Goal: Task Accomplishment & Management: Manage account settings

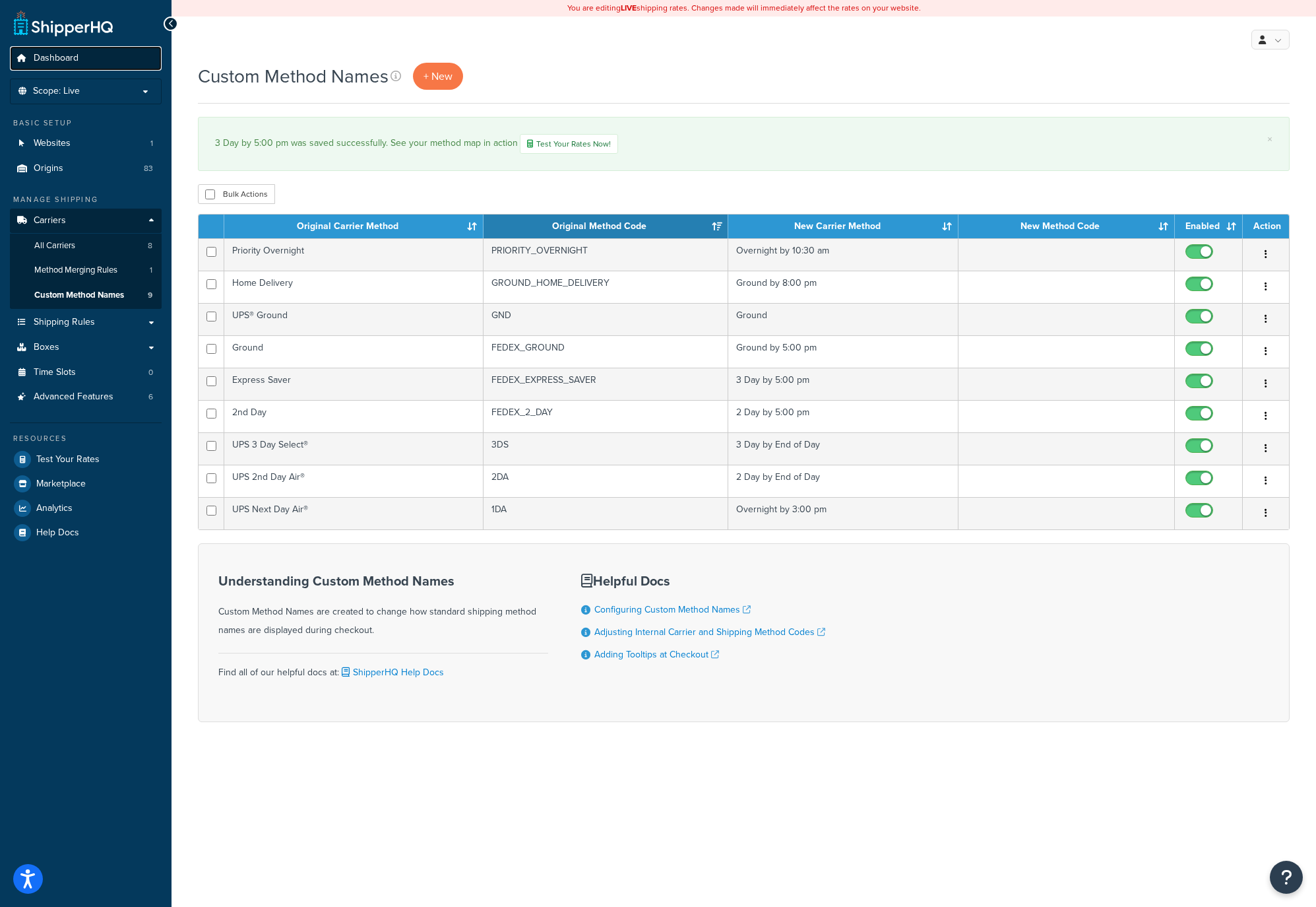
click at [47, 58] on span "Dashboard" at bounding box center [56, 58] width 45 height 11
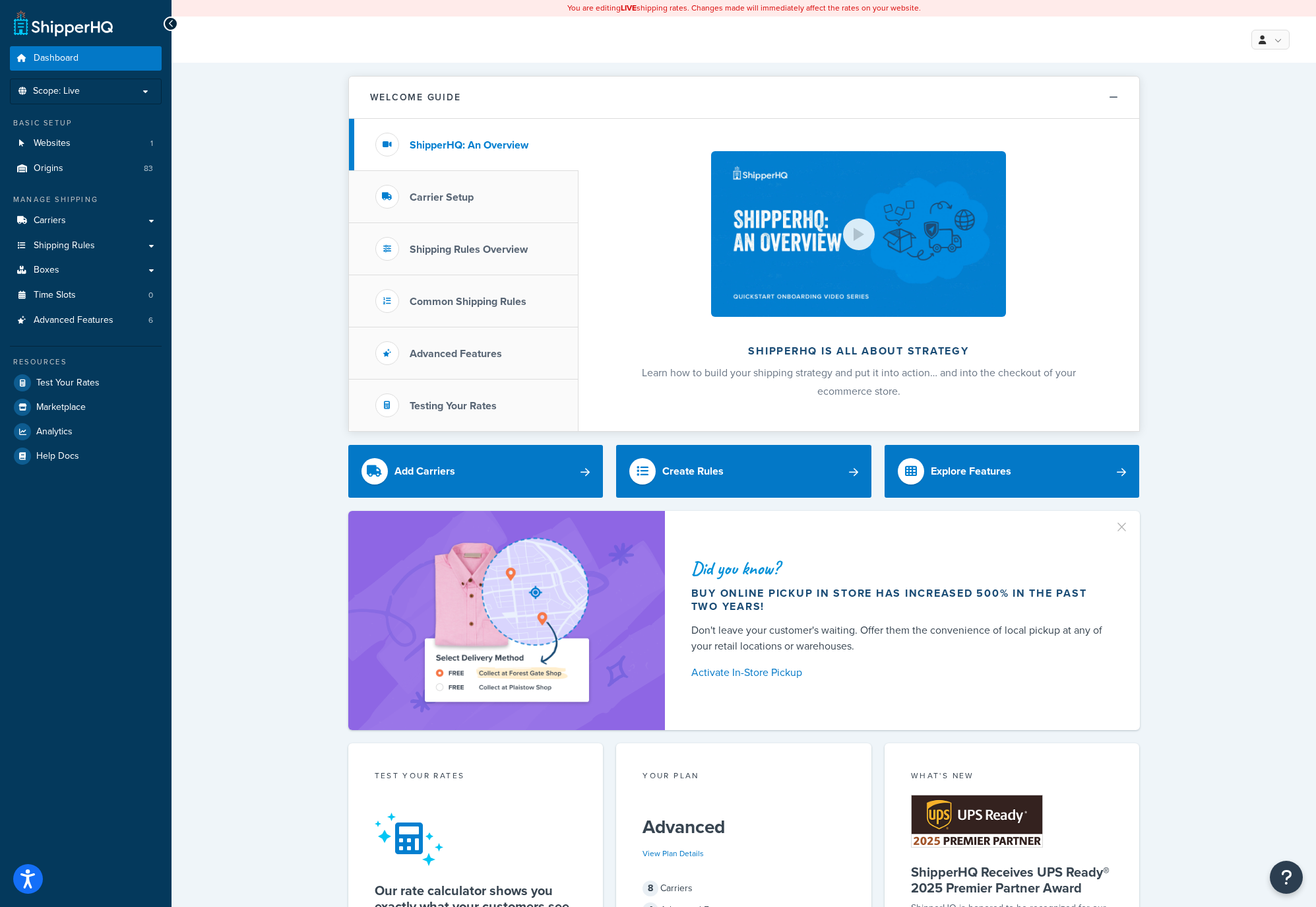
click at [278, 186] on div "Welcome Guide ShipperHQ: An Overview Carrier Setup Shipping Rules Overview Comm…" at bounding box center [743, 834] width 1144 height 1543
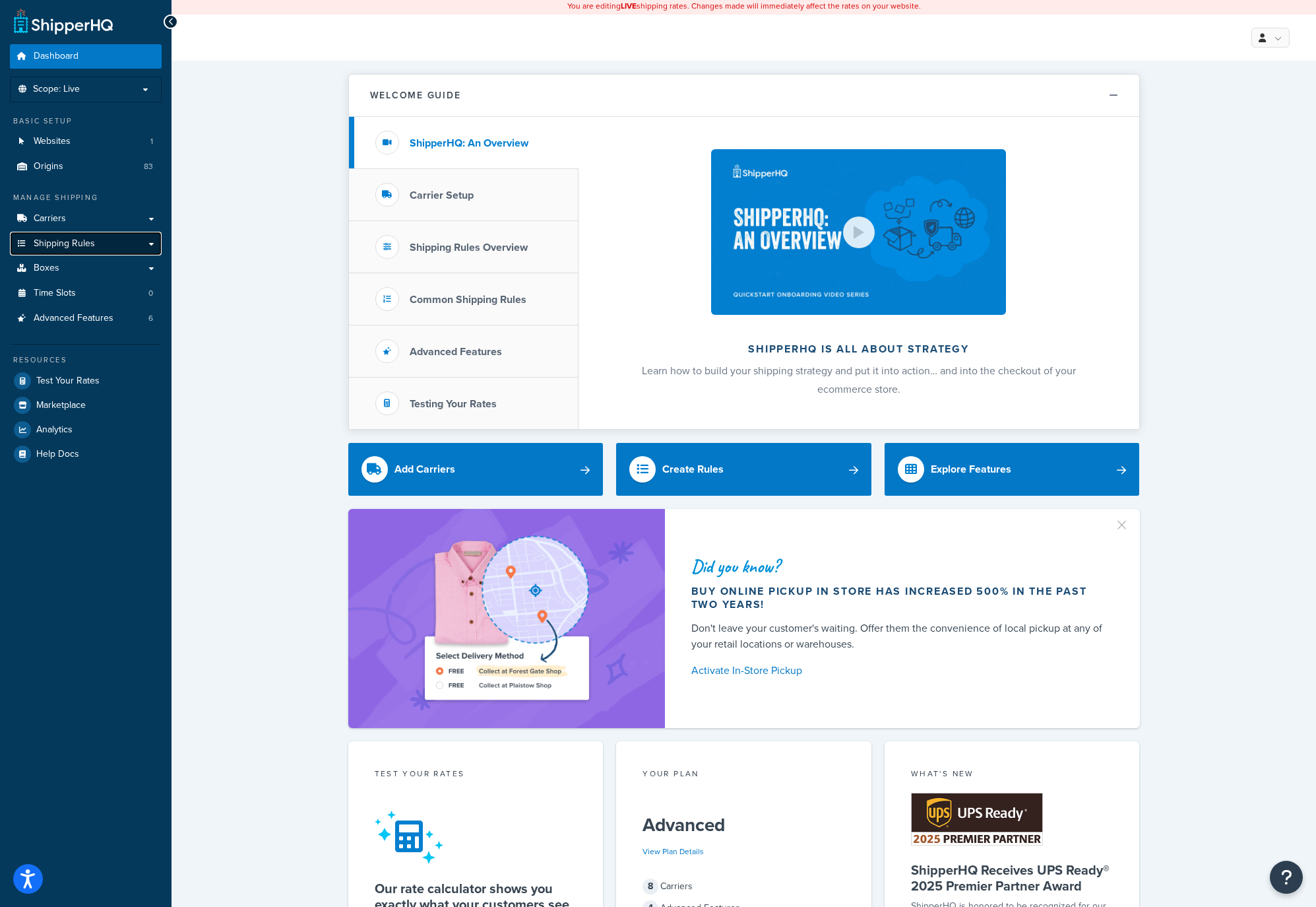
click at [148, 242] on link "Shipping Rules" at bounding box center [85, 243] width 151 height 24
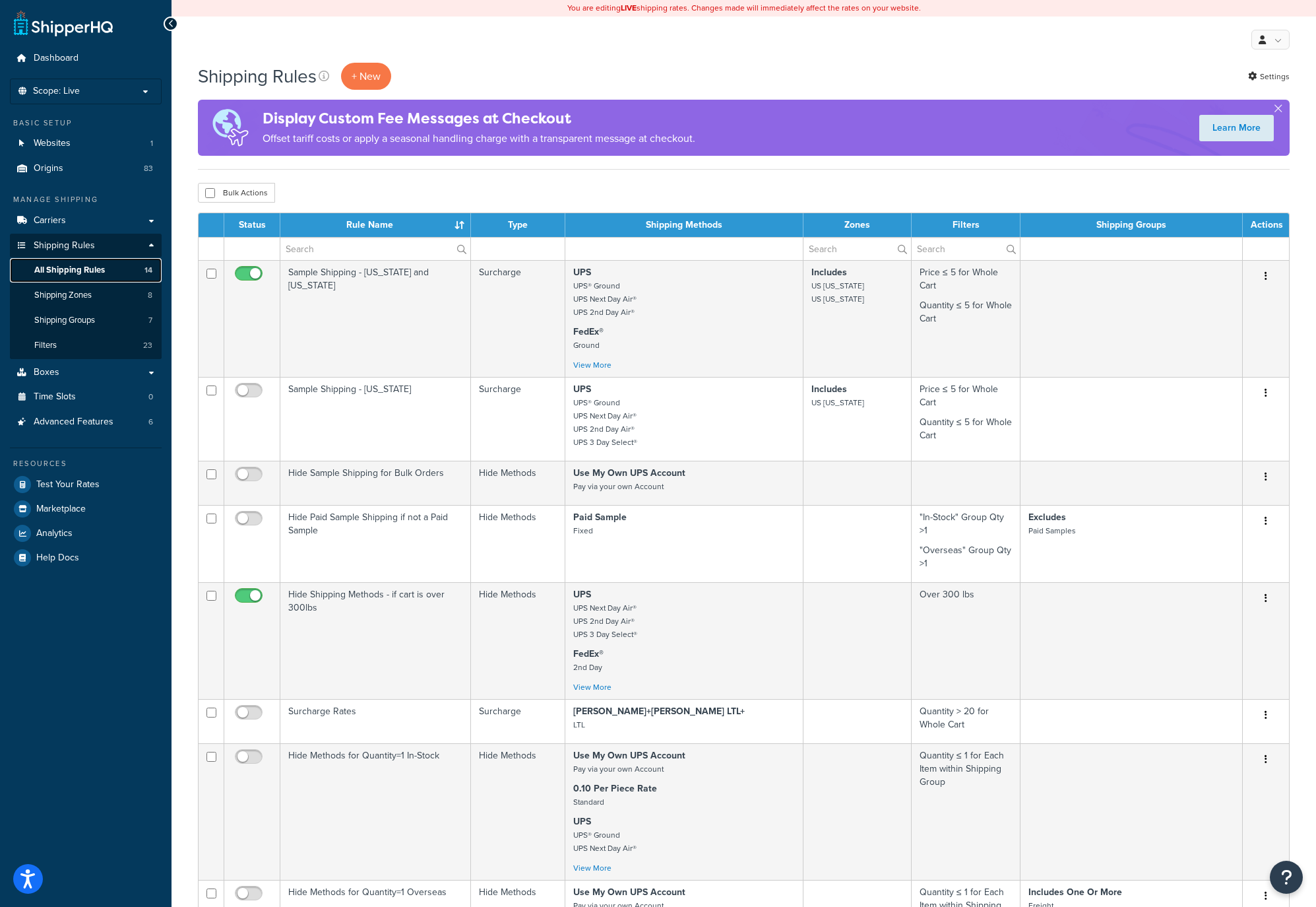
click at [60, 273] on span "All Shipping Rules" at bounding box center [69, 270] width 71 height 11
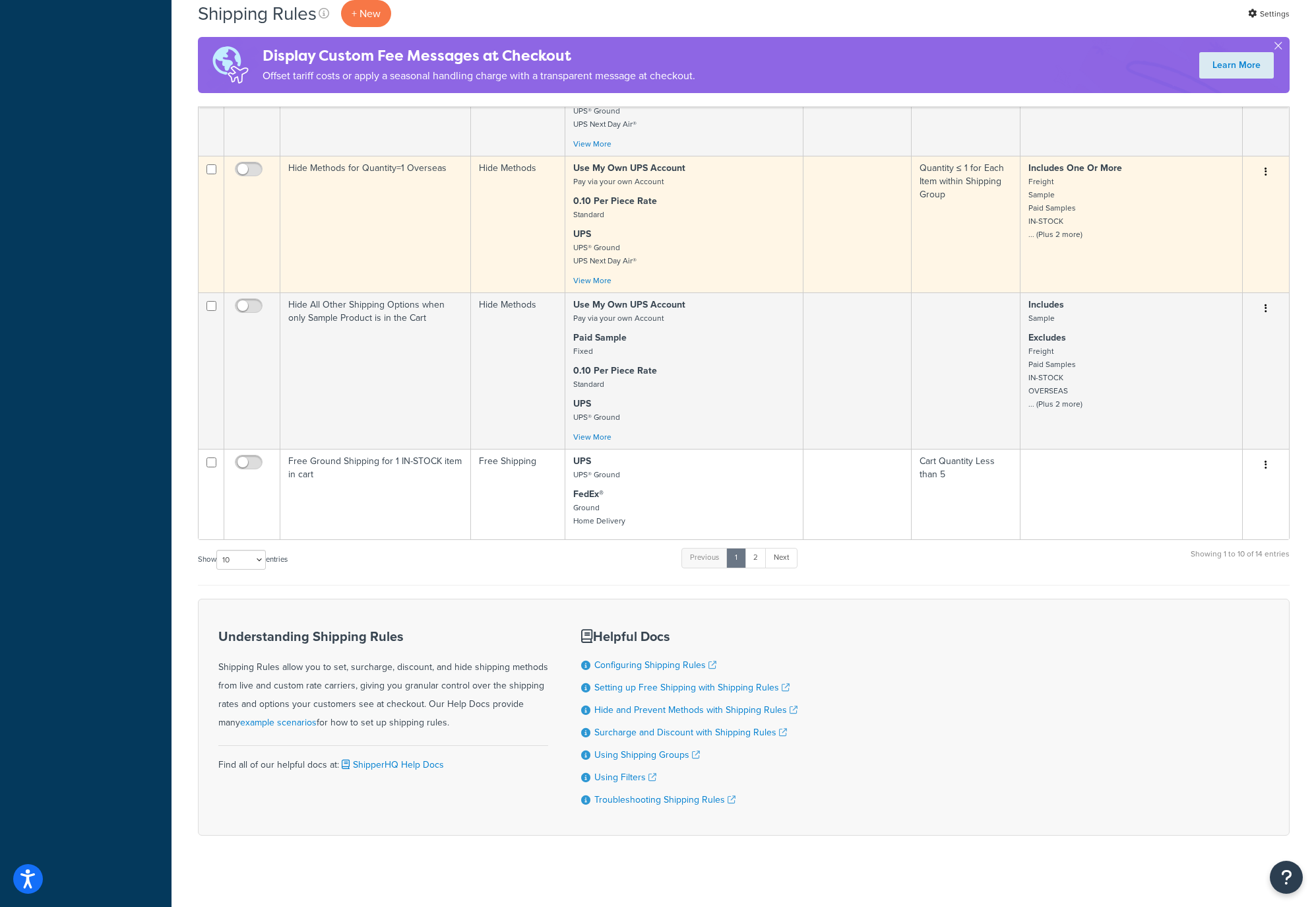
scroll to position [732, 0]
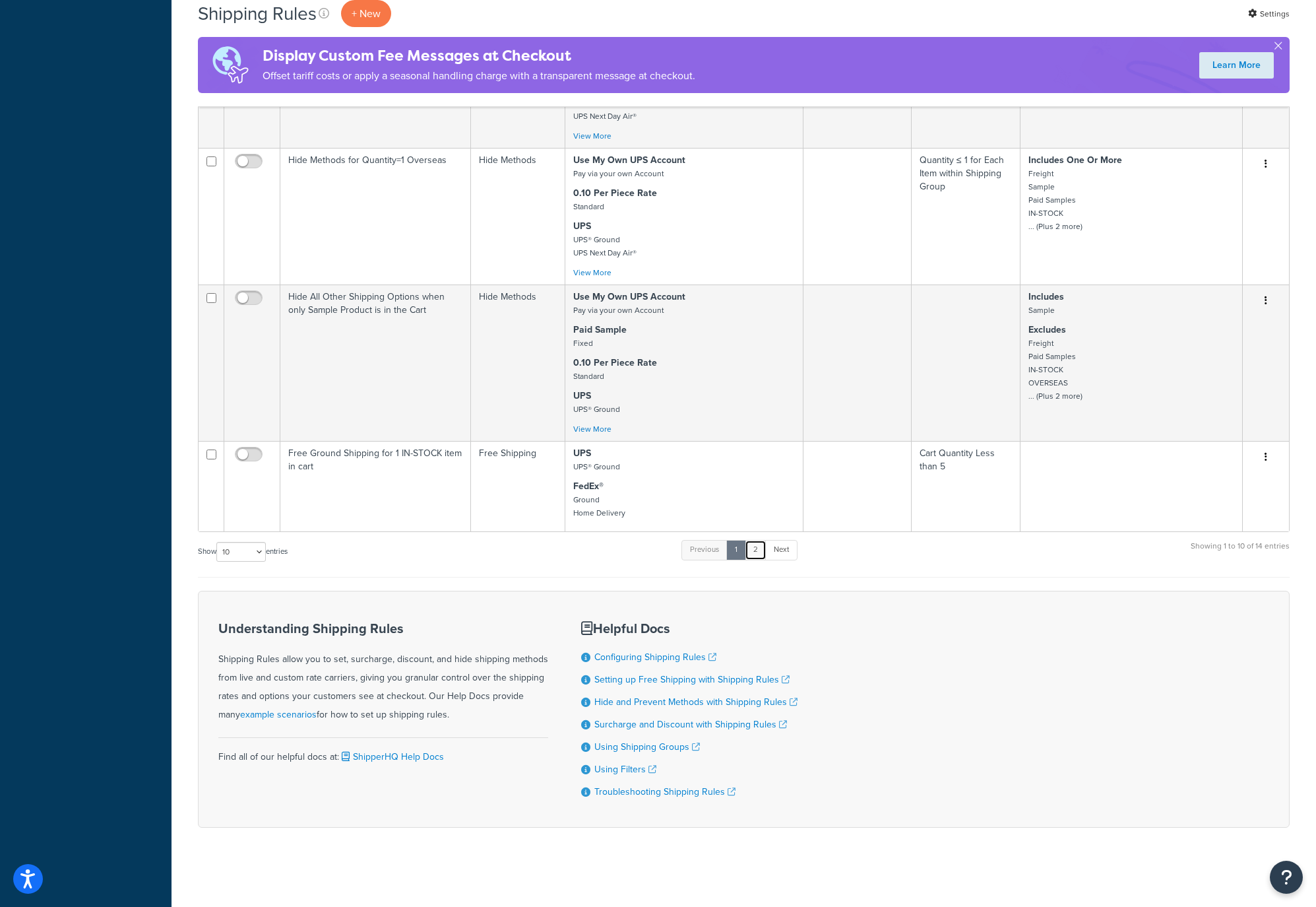
click at [758, 549] on link "2" at bounding box center [756, 549] width 22 height 19
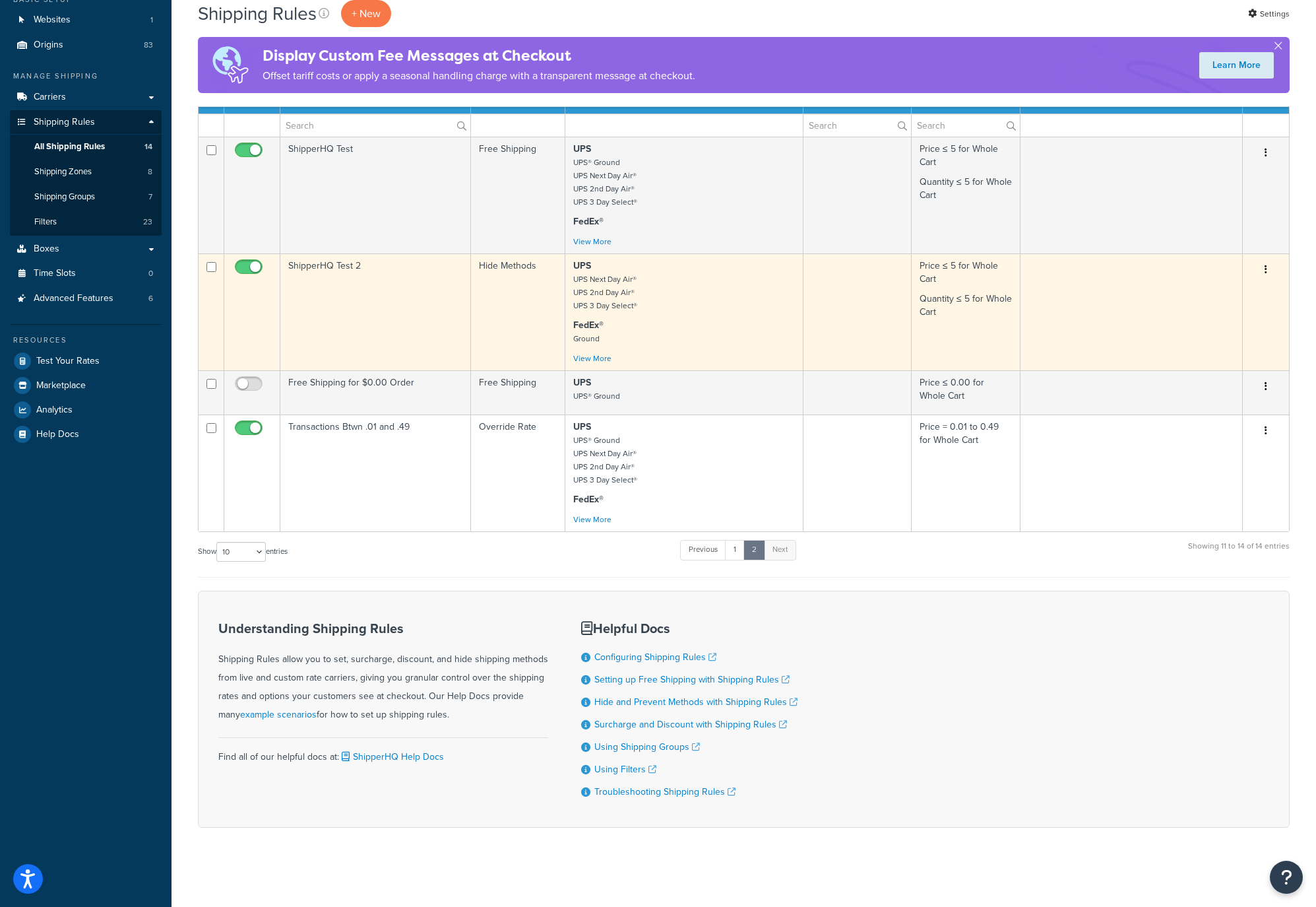
click at [310, 262] on td "ShipperHQ Test 2" at bounding box center [375, 312] width 190 height 117
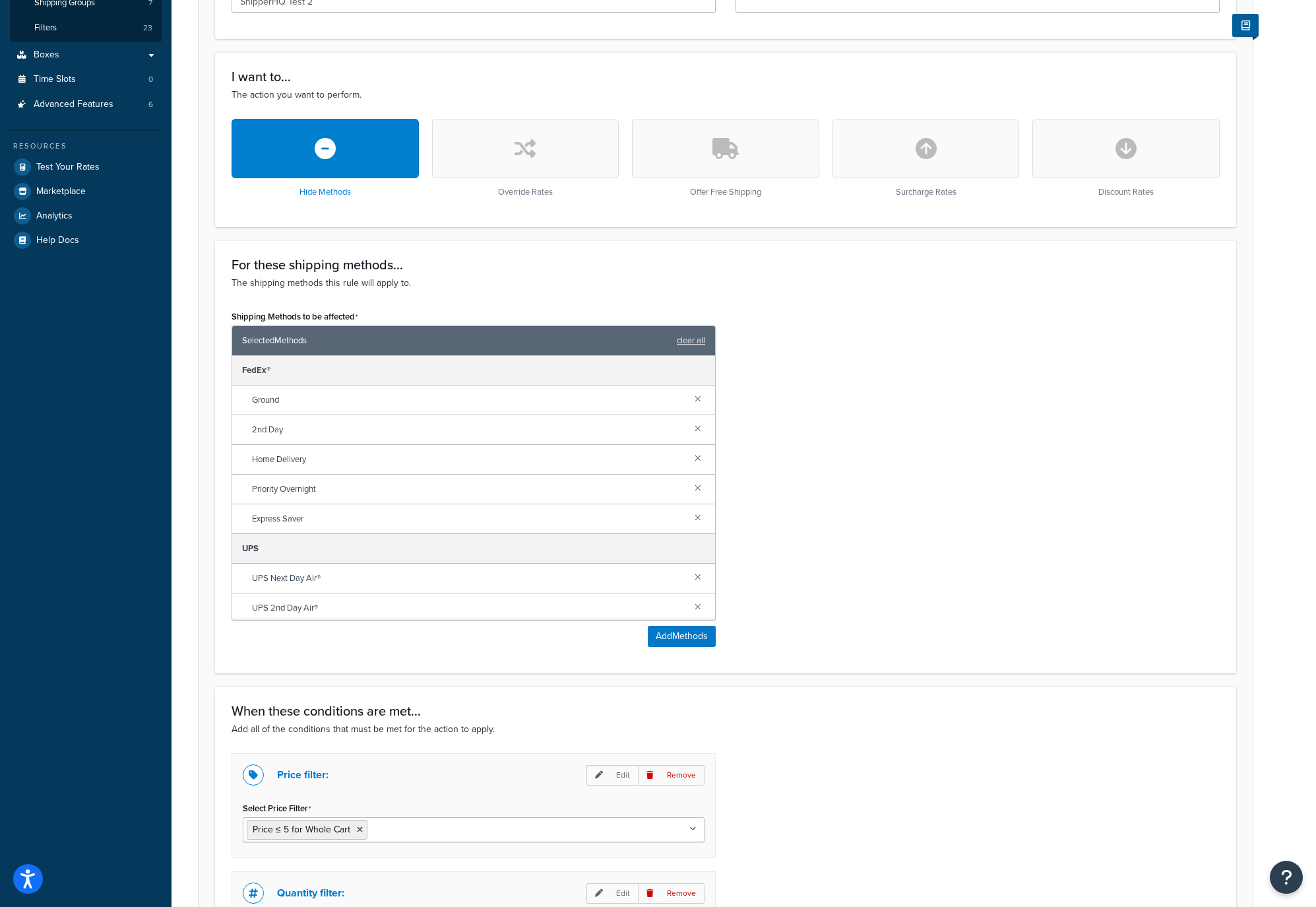
scroll to position [382, 0]
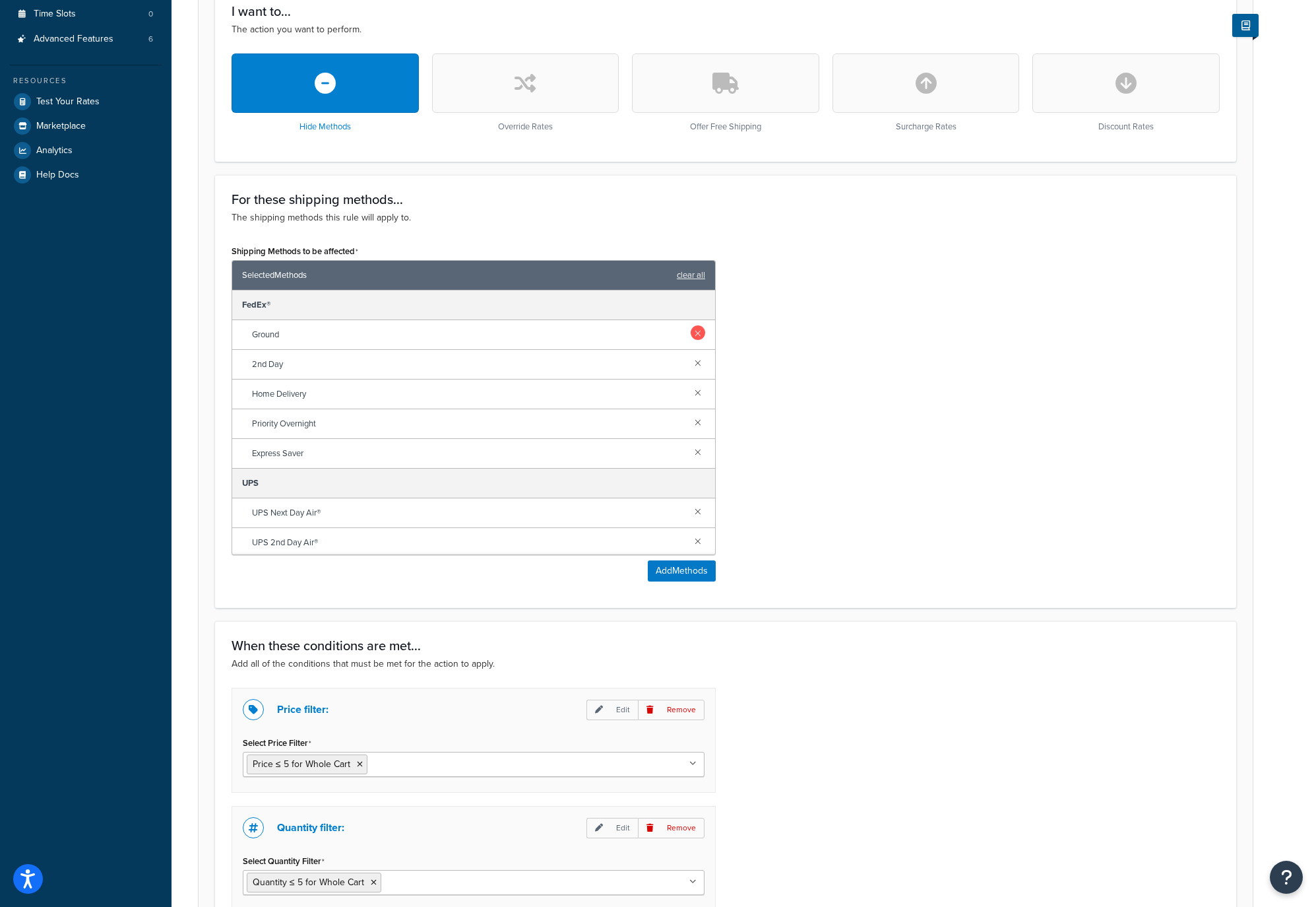
click at [698, 330] on link at bounding box center [698, 333] width 15 height 15
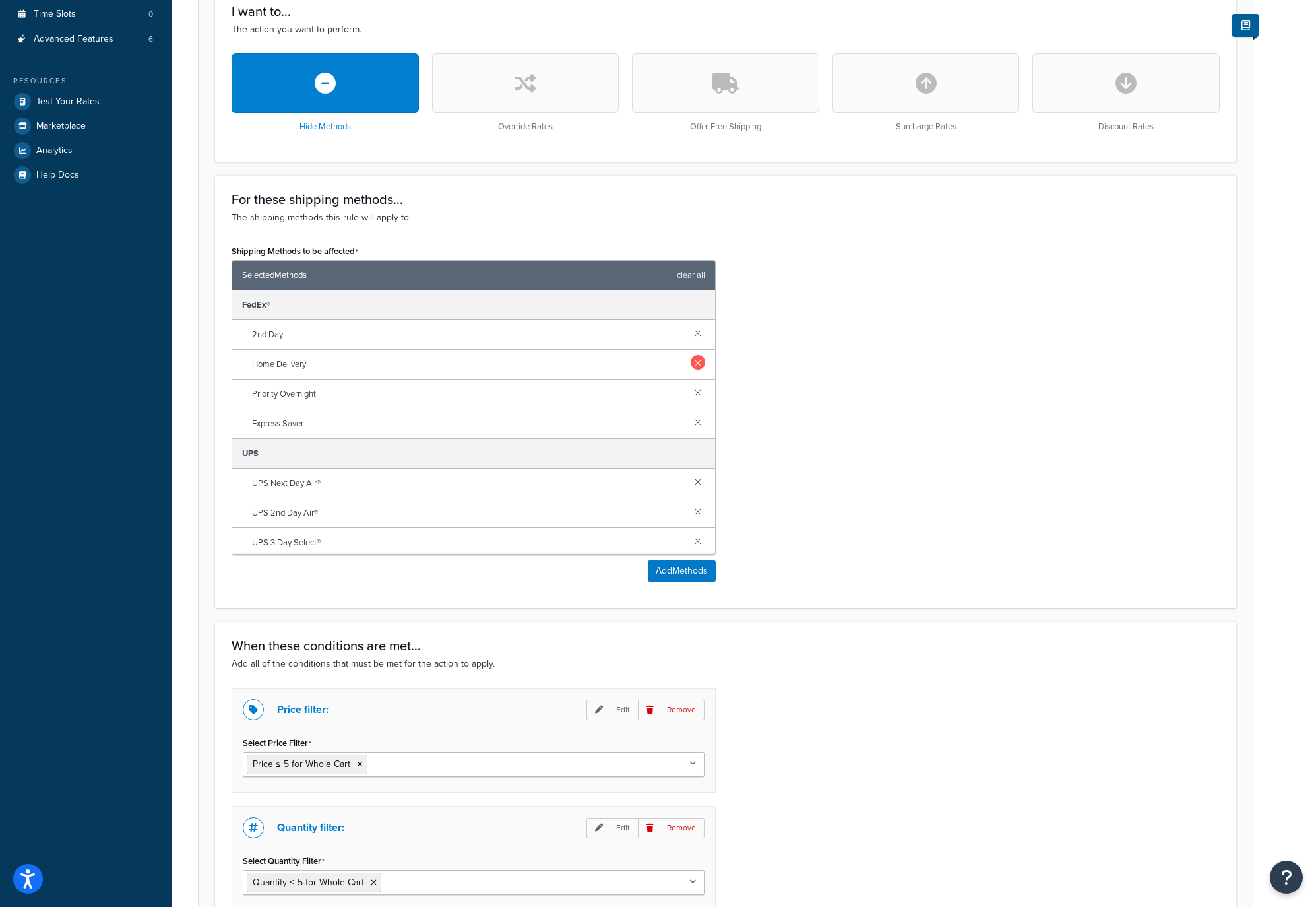
click at [698, 361] on link at bounding box center [698, 362] width 15 height 15
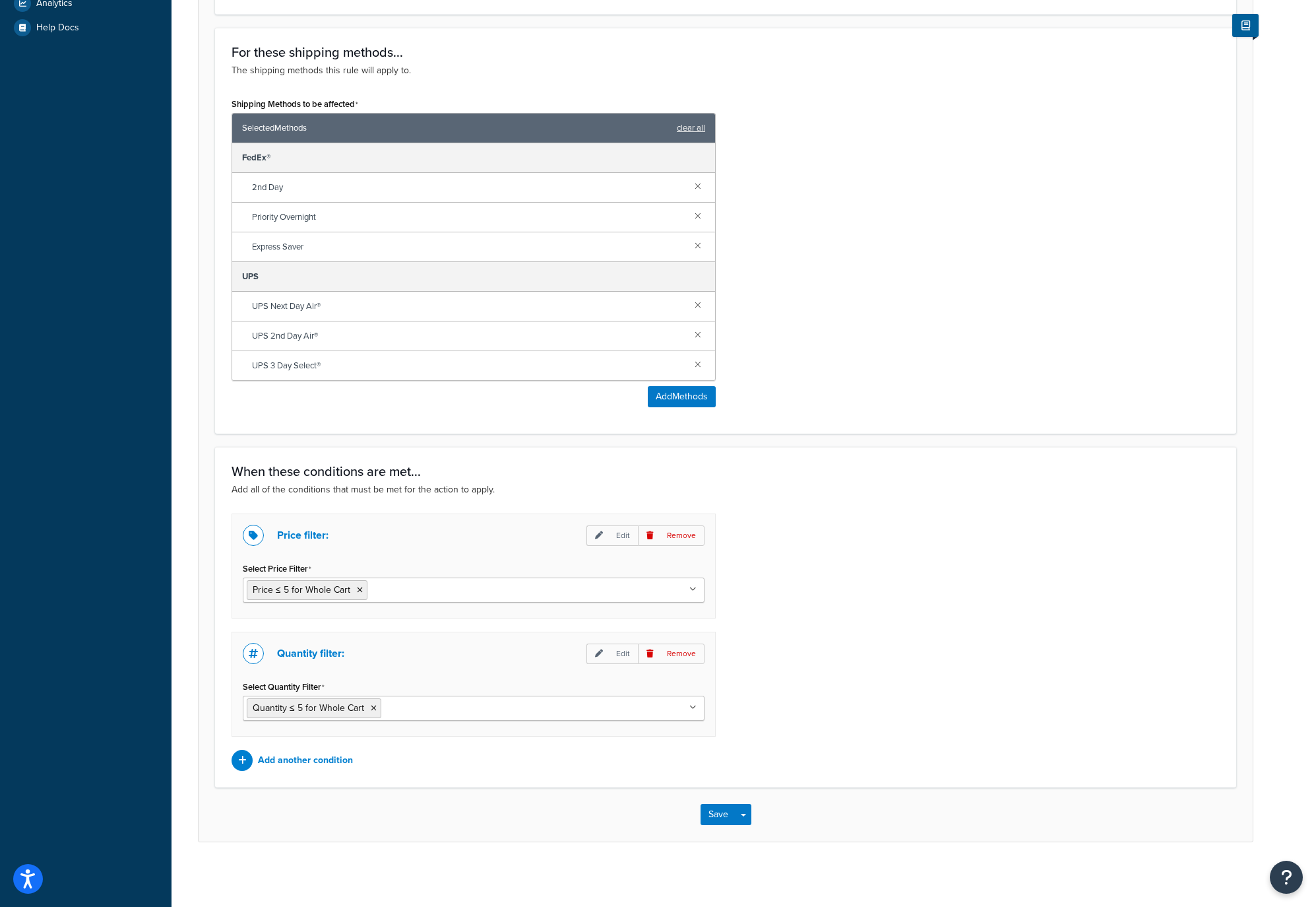
scroll to position [532, 0]
click at [708, 812] on button "Save" at bounding box center [719, 813] width 36 height 21
